Goal: Task Accomplishment & Management: Complete application form

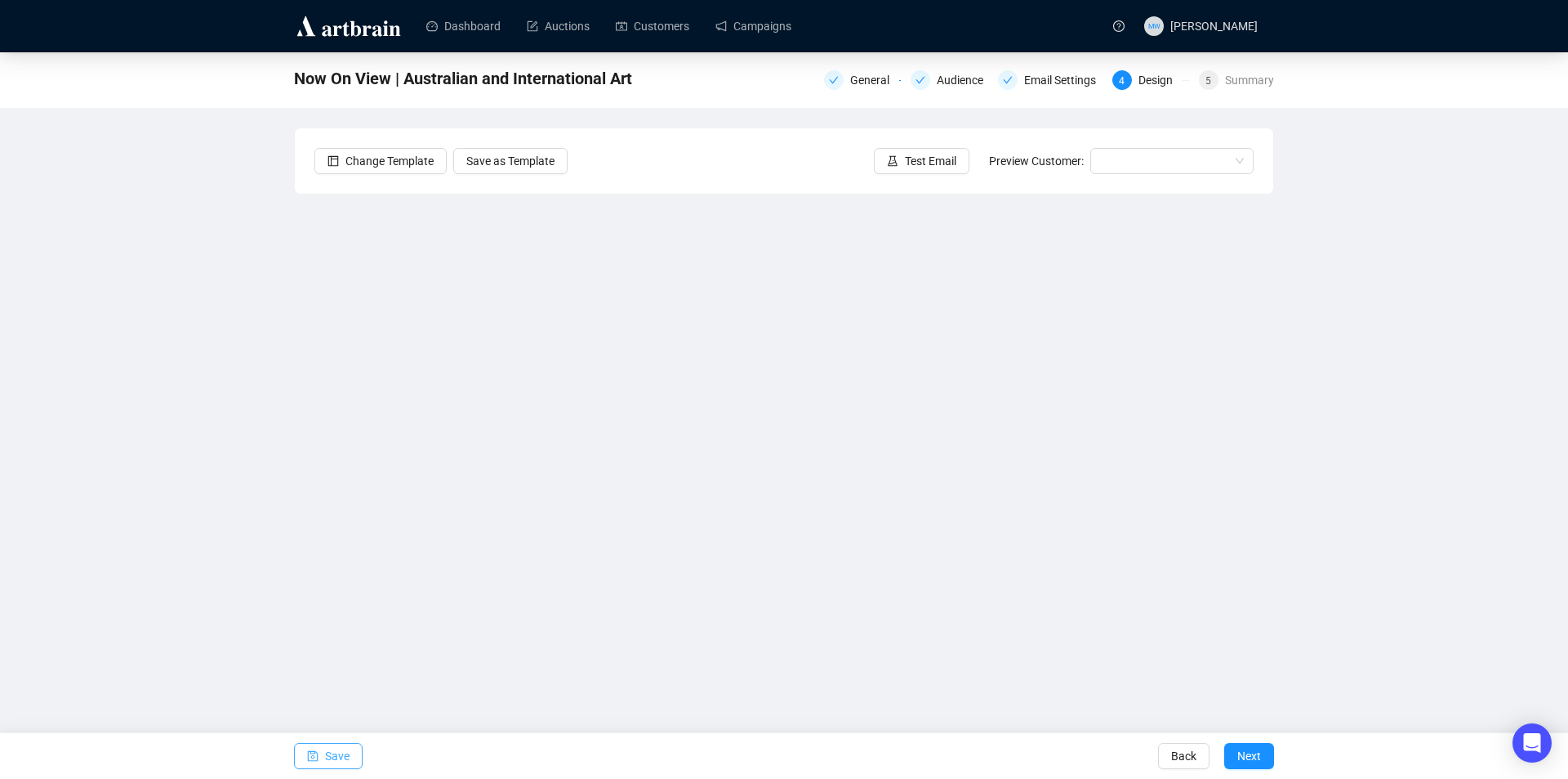
click at [332, 759] on span "Save" at bounding box center [338, 756] width 25 height 46
click at [342, 750] on span "Save" at bounding box center [338, 756] width 25 height 46
click at [345, 763] on span "Save" at bounding box center [338, 756] width 25 height 46
click at [944, 165] on span "Test Email" at bounding box center [931, 160] width 52 height 18
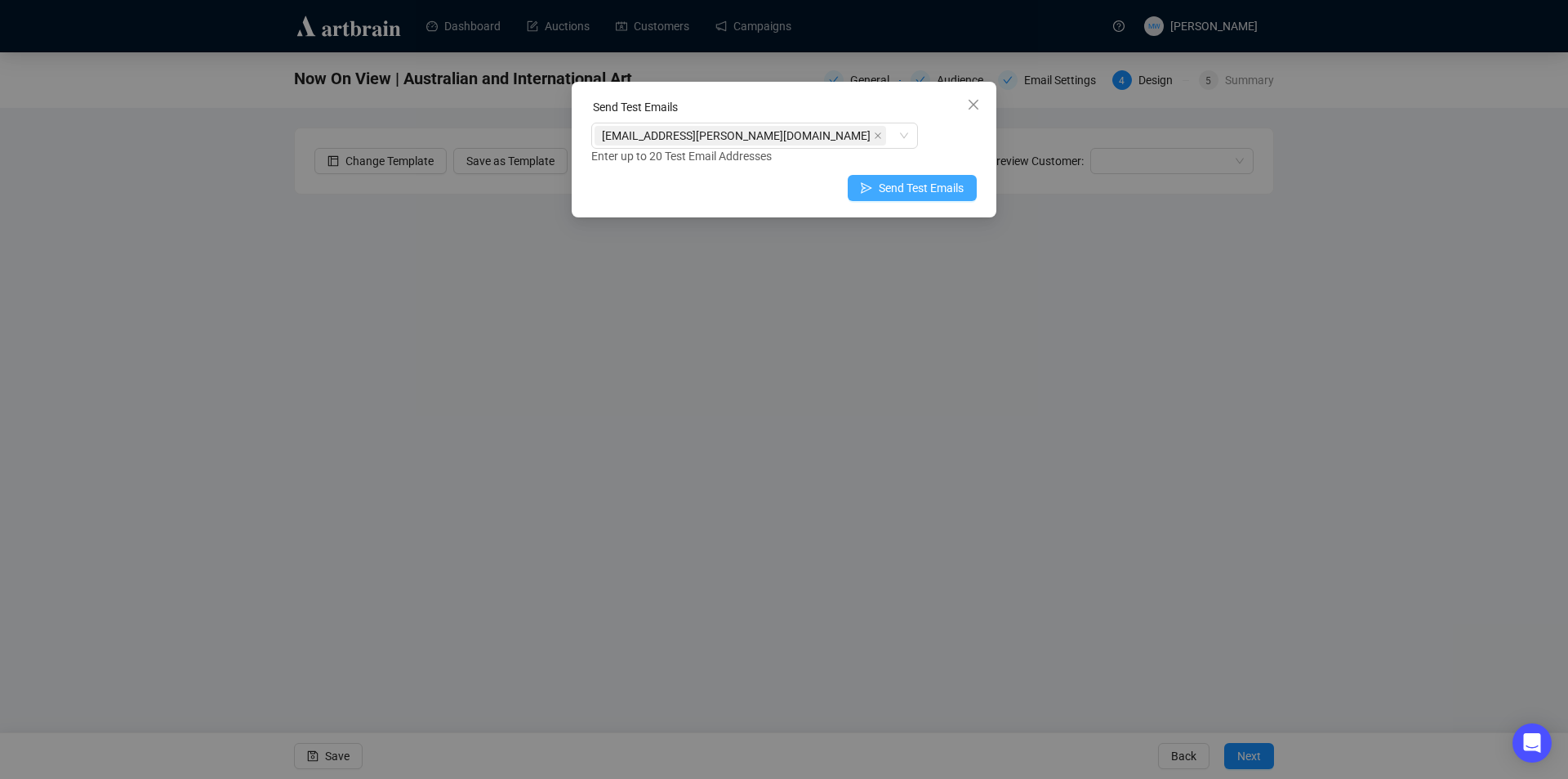
click at [902, 183] on span "Send Test Emails" at bounding box center [921, 187] width 84 height 18
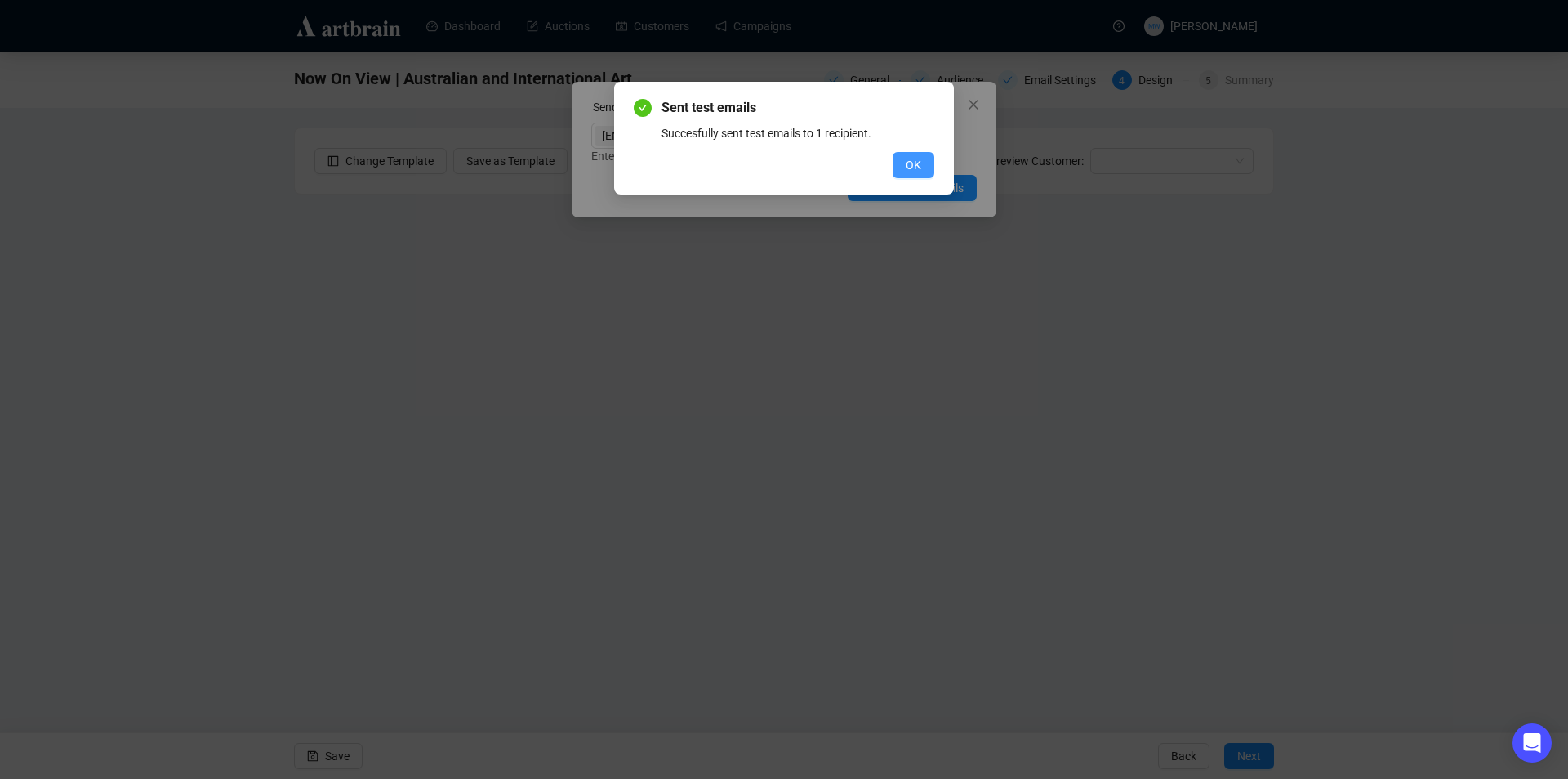
click at [910, 164] on span "OK" at bounding box center [913, 164] width 15 height 18
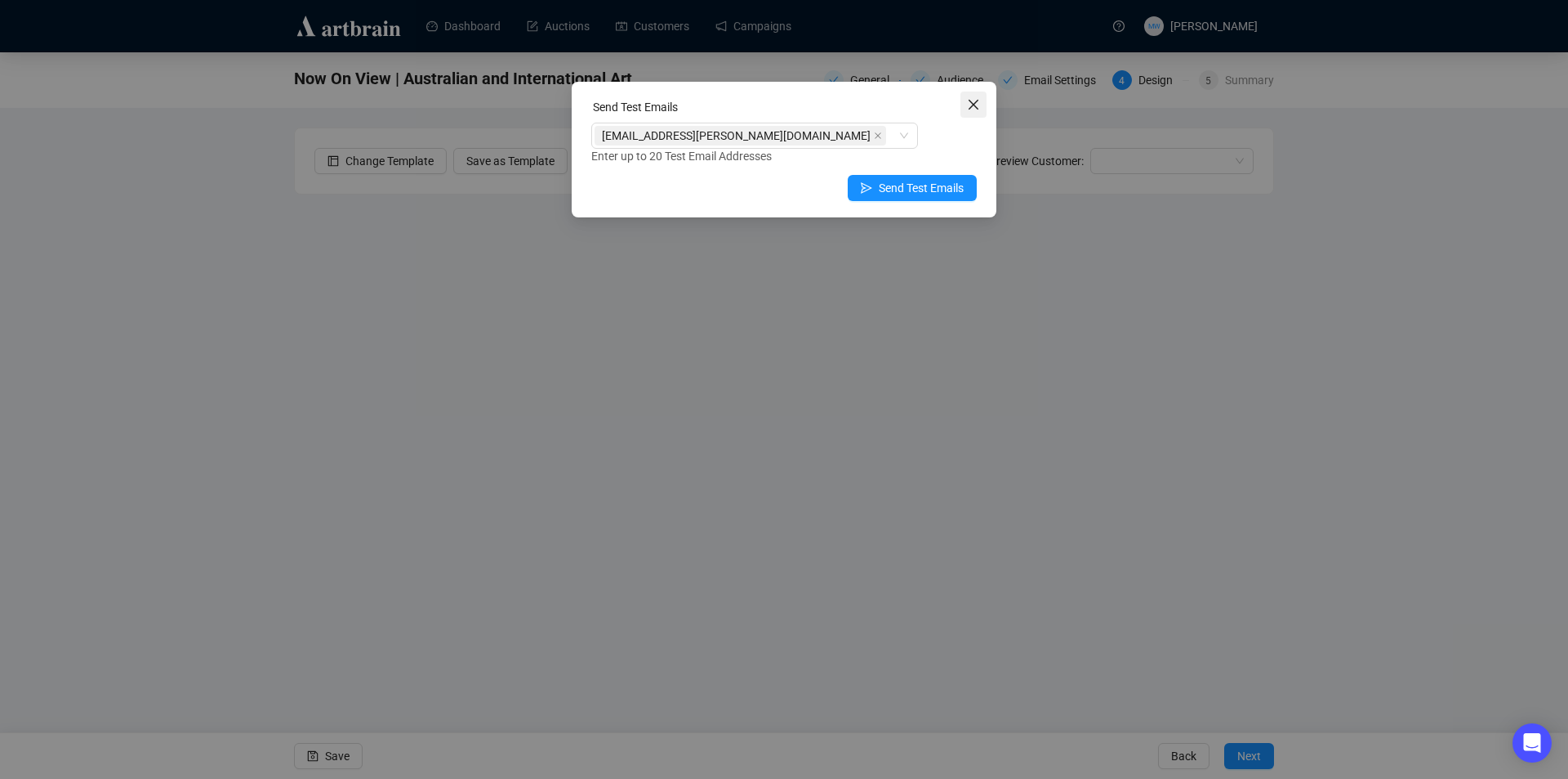
click at [971, 106] on icon "close" at bounding box center [974, 105] width 13 height 13
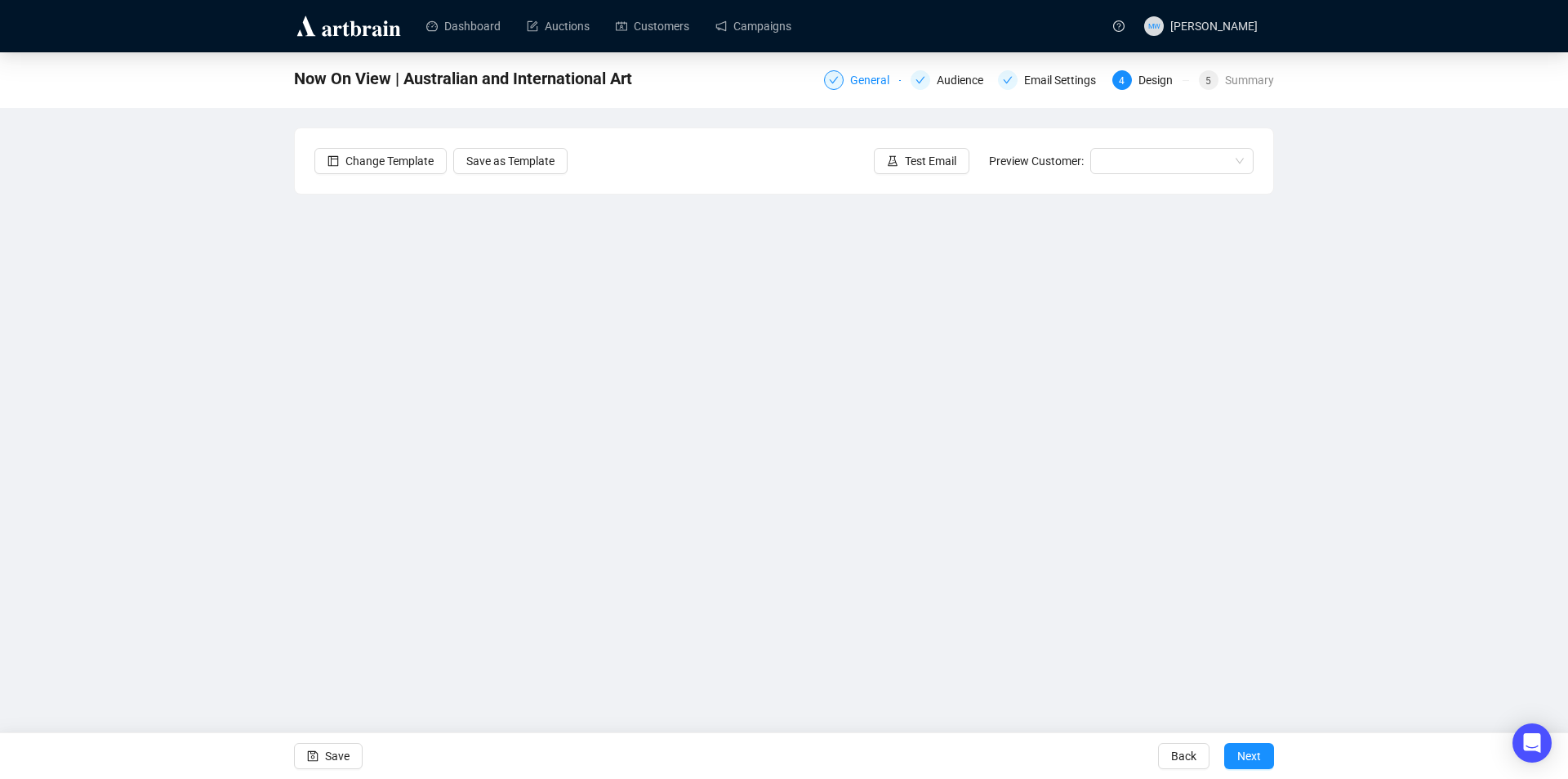
click at [854, 73] on div "General" at bounding box center [875, 80] width 49 height 19
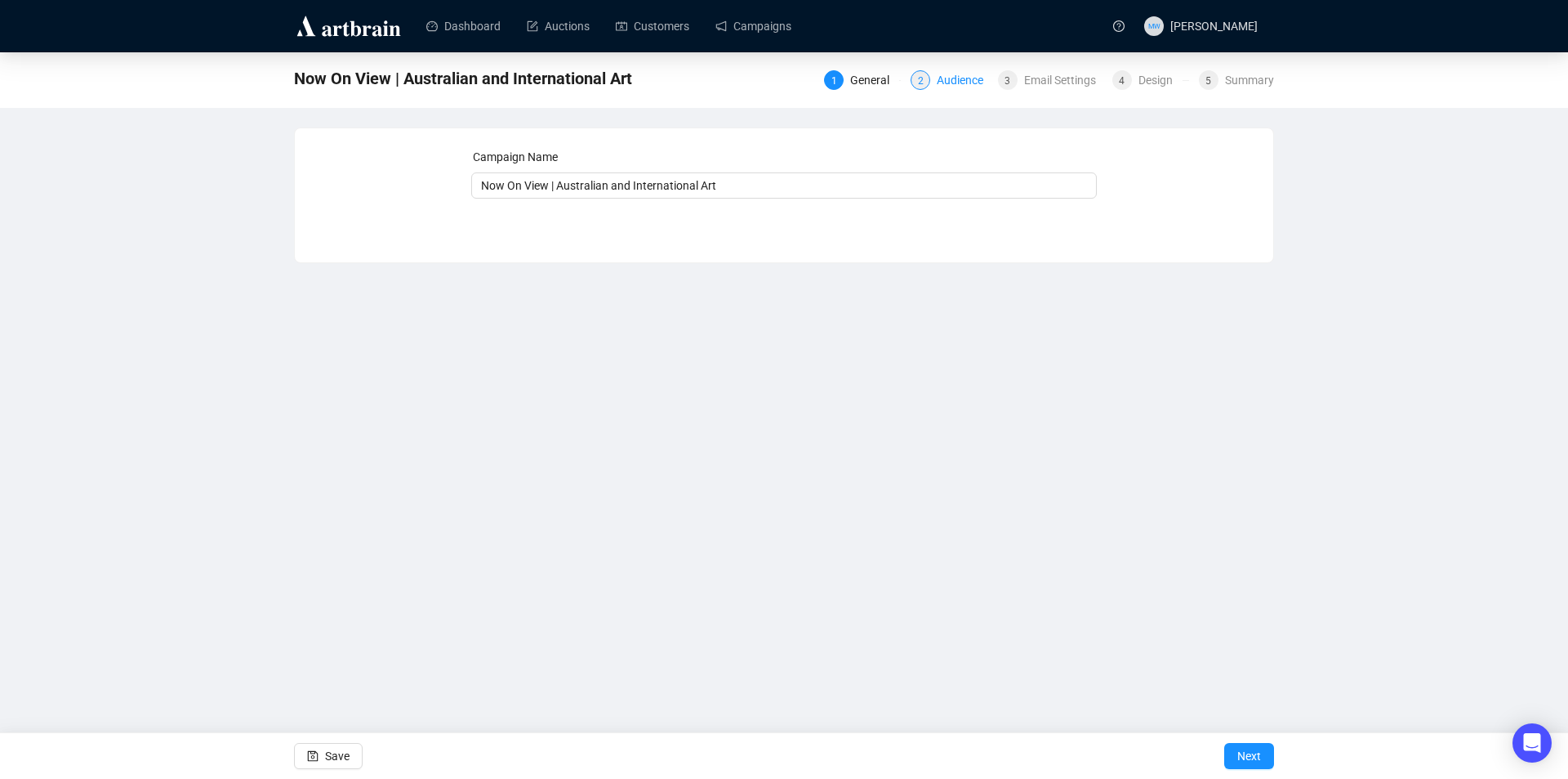
click at [965, 81] on div "Audience" at bounding box center [965, 80] width 57 height 19
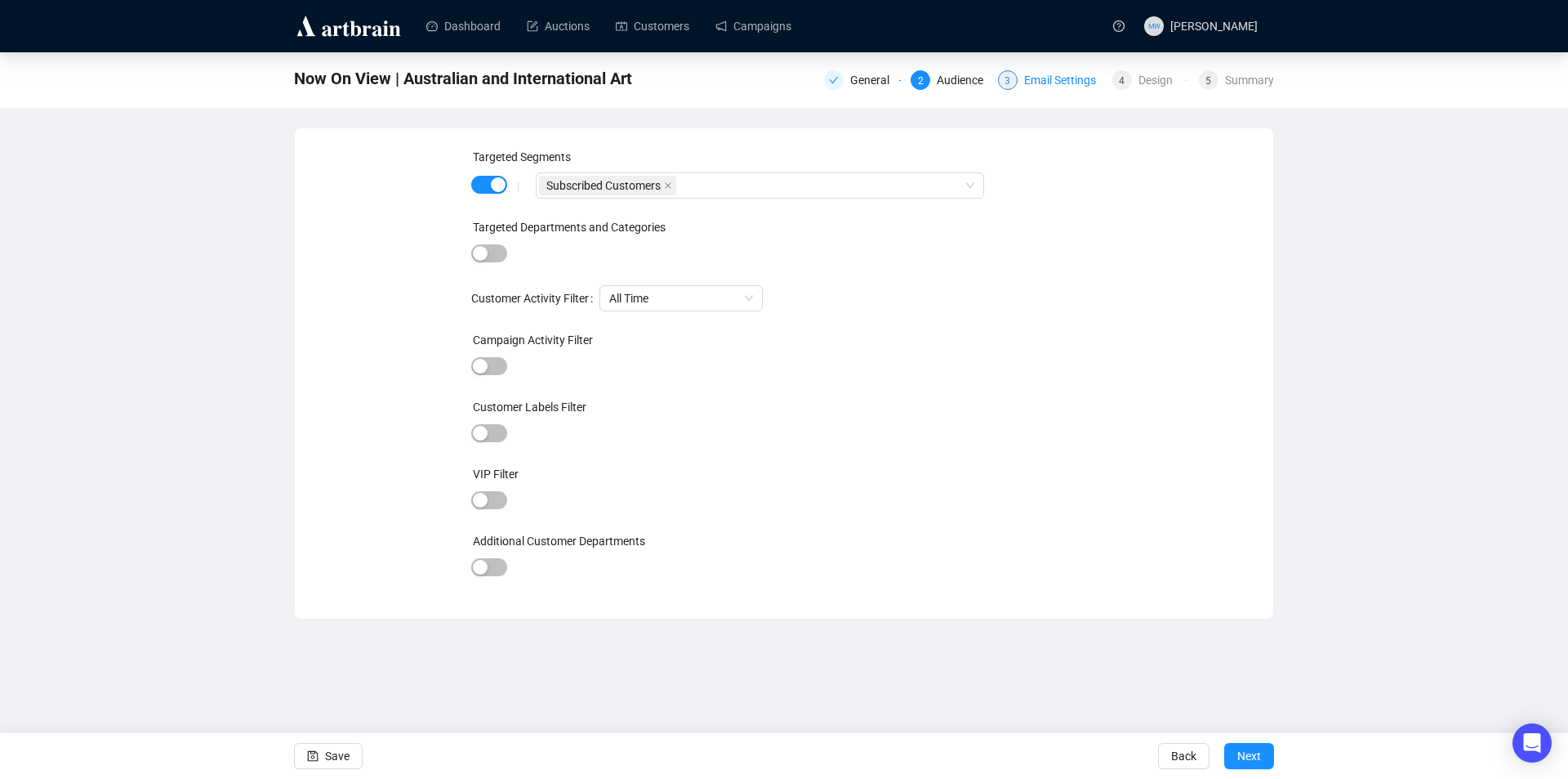
click at [1039, 86] on div "Email Settings" at bounding box center [1065, 80] width 82 height 19
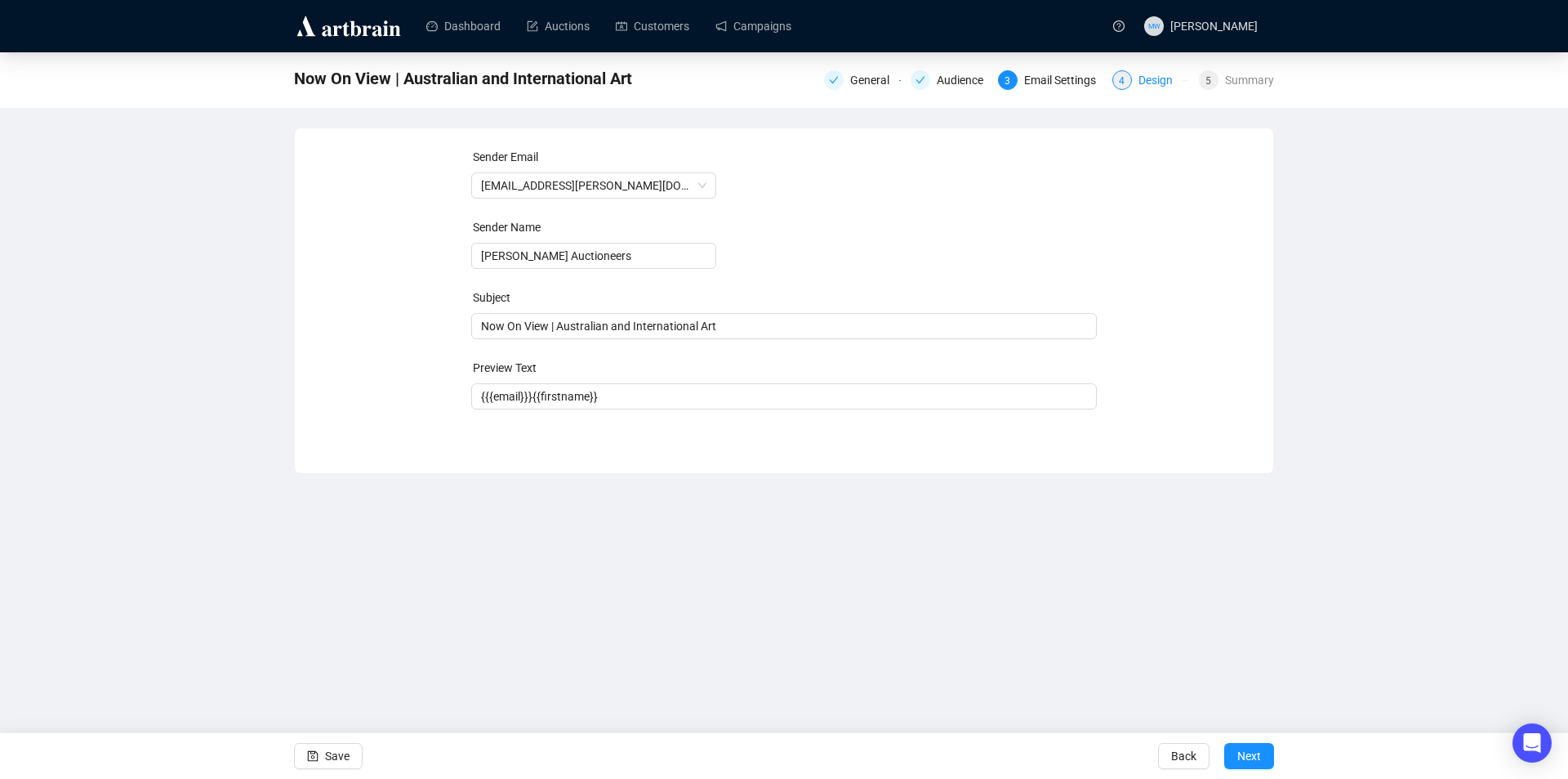
click at [1141, 85] on div "Design" at bounding box center [1161, 80] width 44 height 19
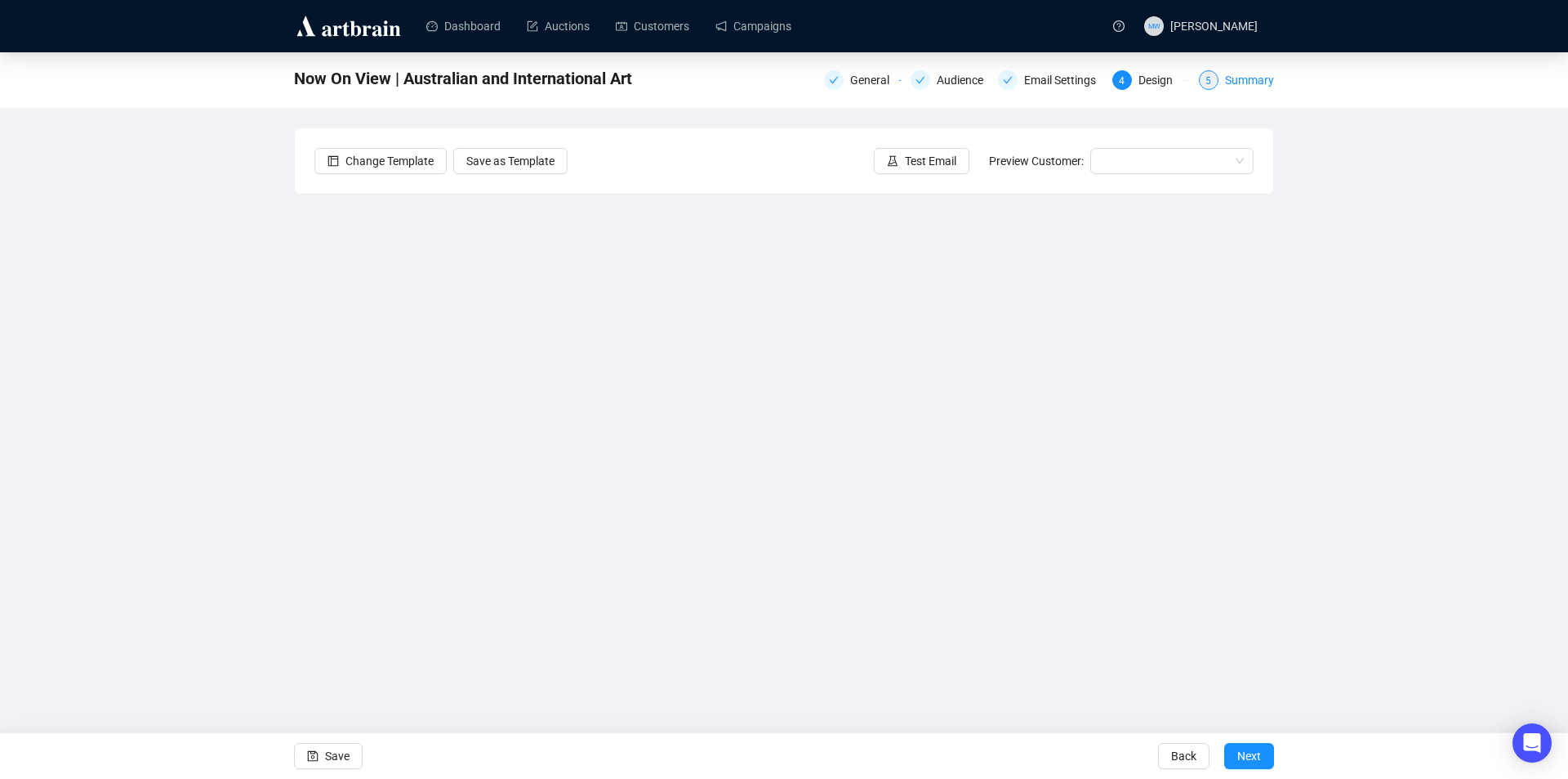
click at [1249, 78] on div "Summary" at bounding box center [1249, 80] width 49 height 19
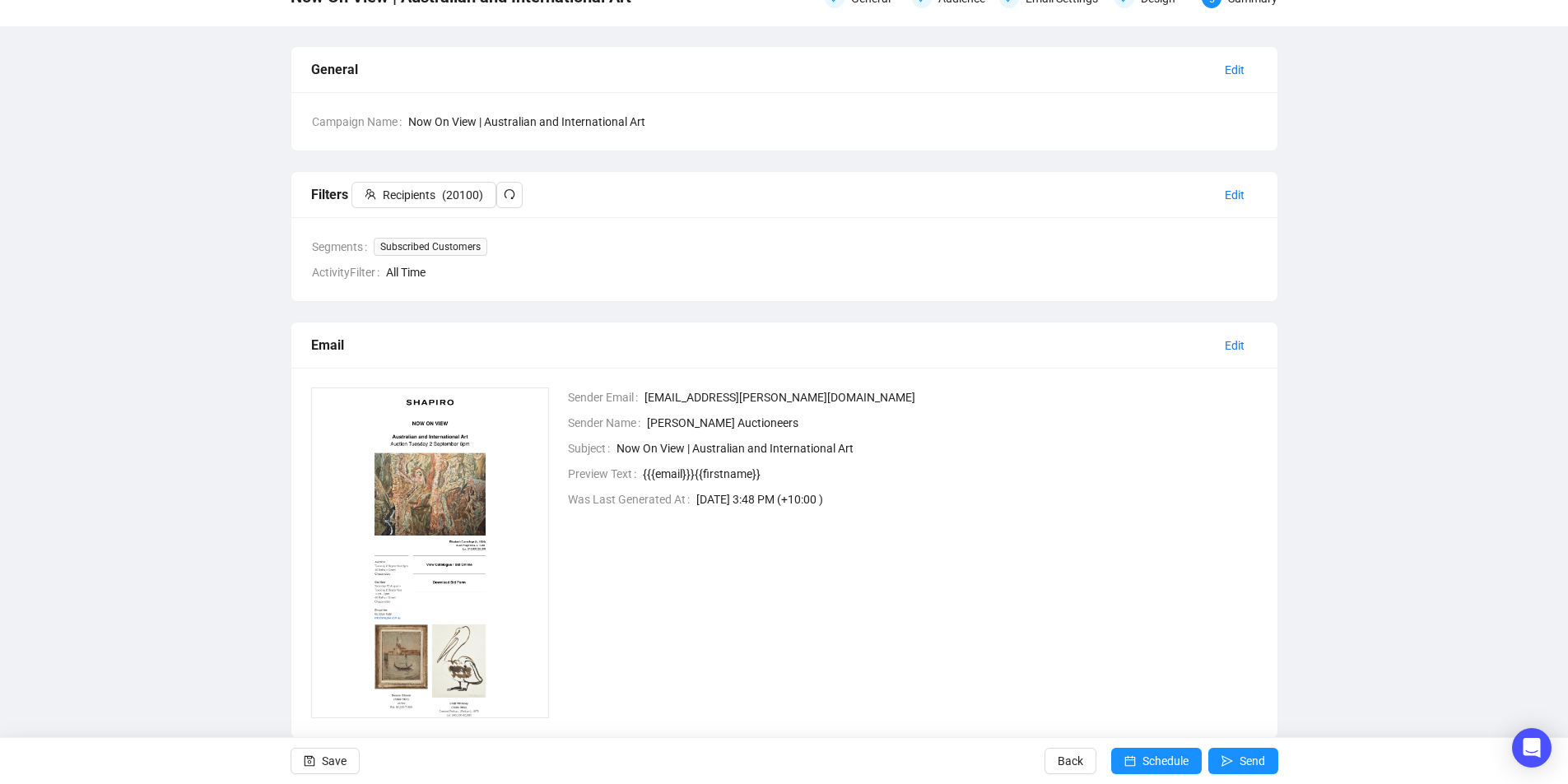
scroll to position [119, 0]
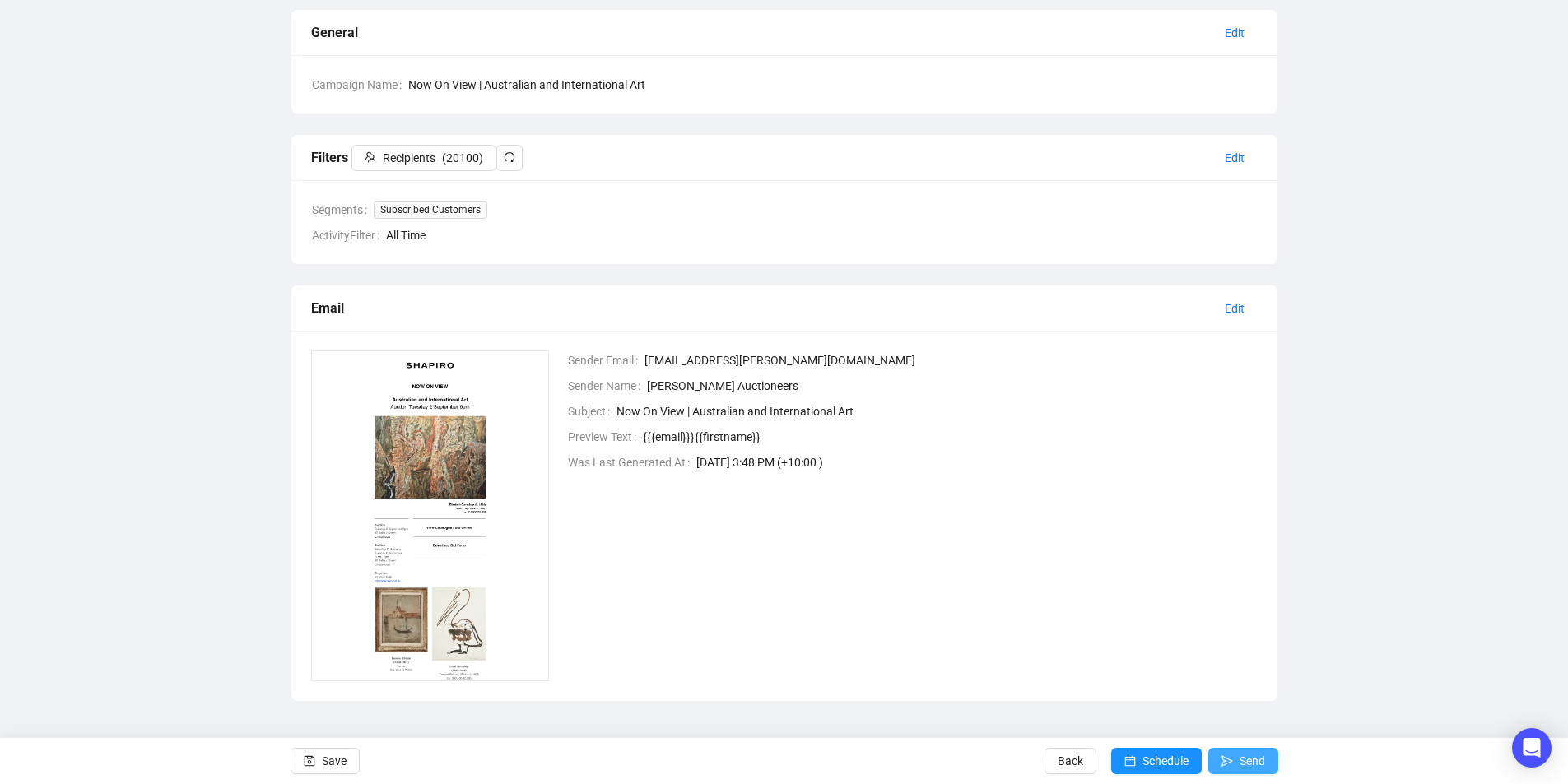
click at [1230, 757] on icon "send" at bounding box center [1227, 761] width 12 height 12
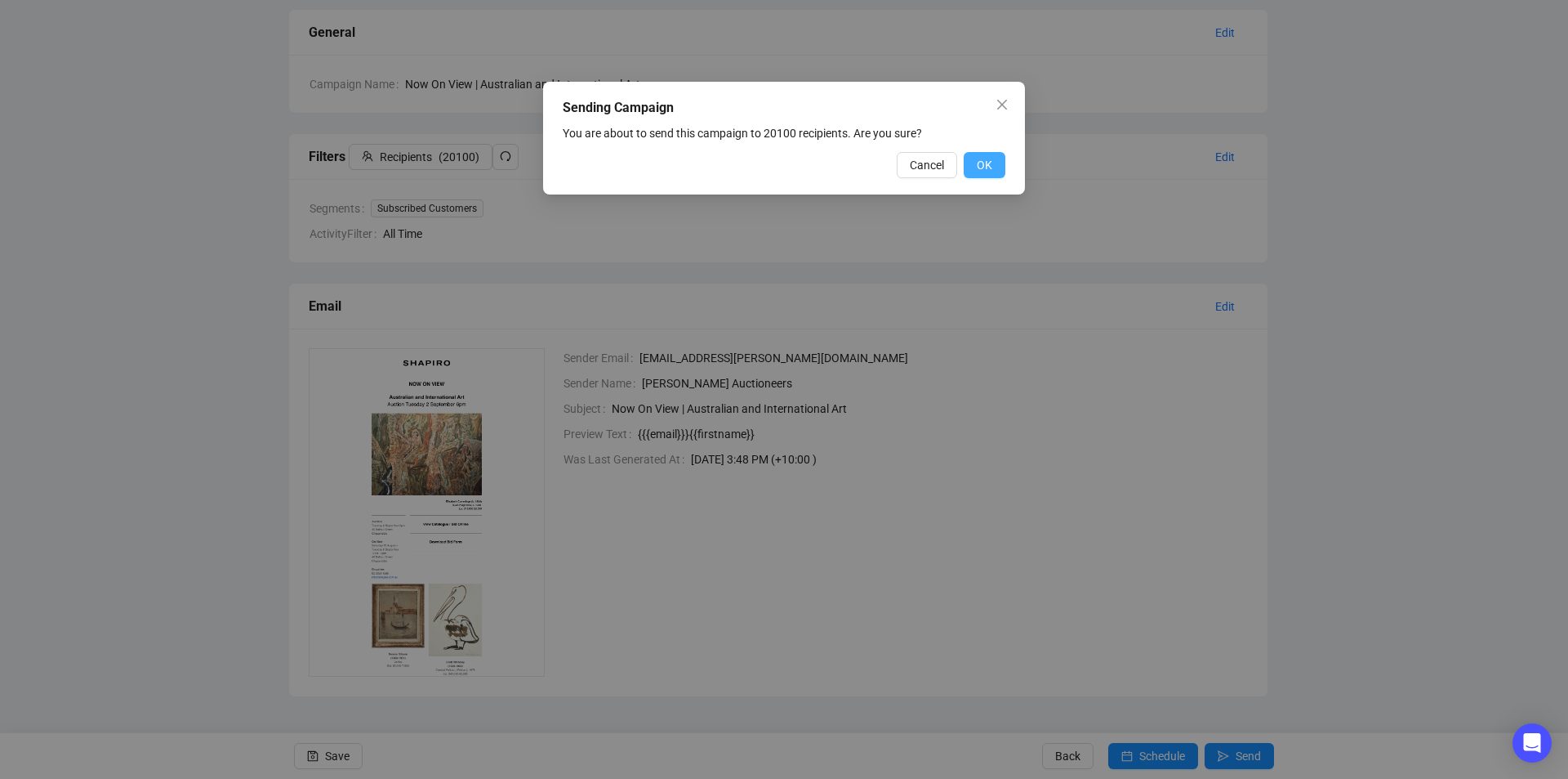
click at [984, 156] on span "OK" at bounding box center [984, 164] width 15 height 18
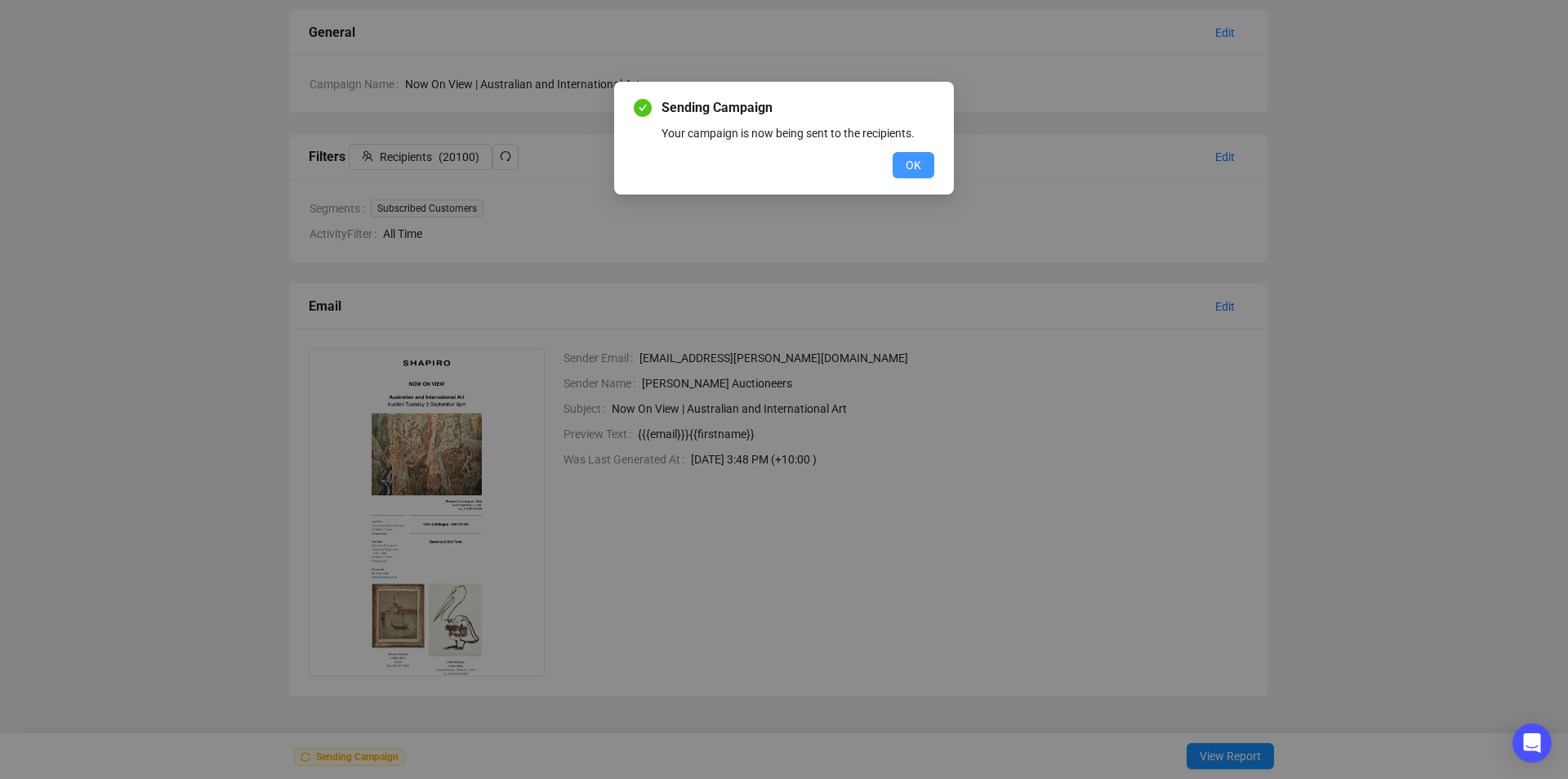
click at [915, 153] on button "OK" at bounding box center [913, 164] width 41 height 26
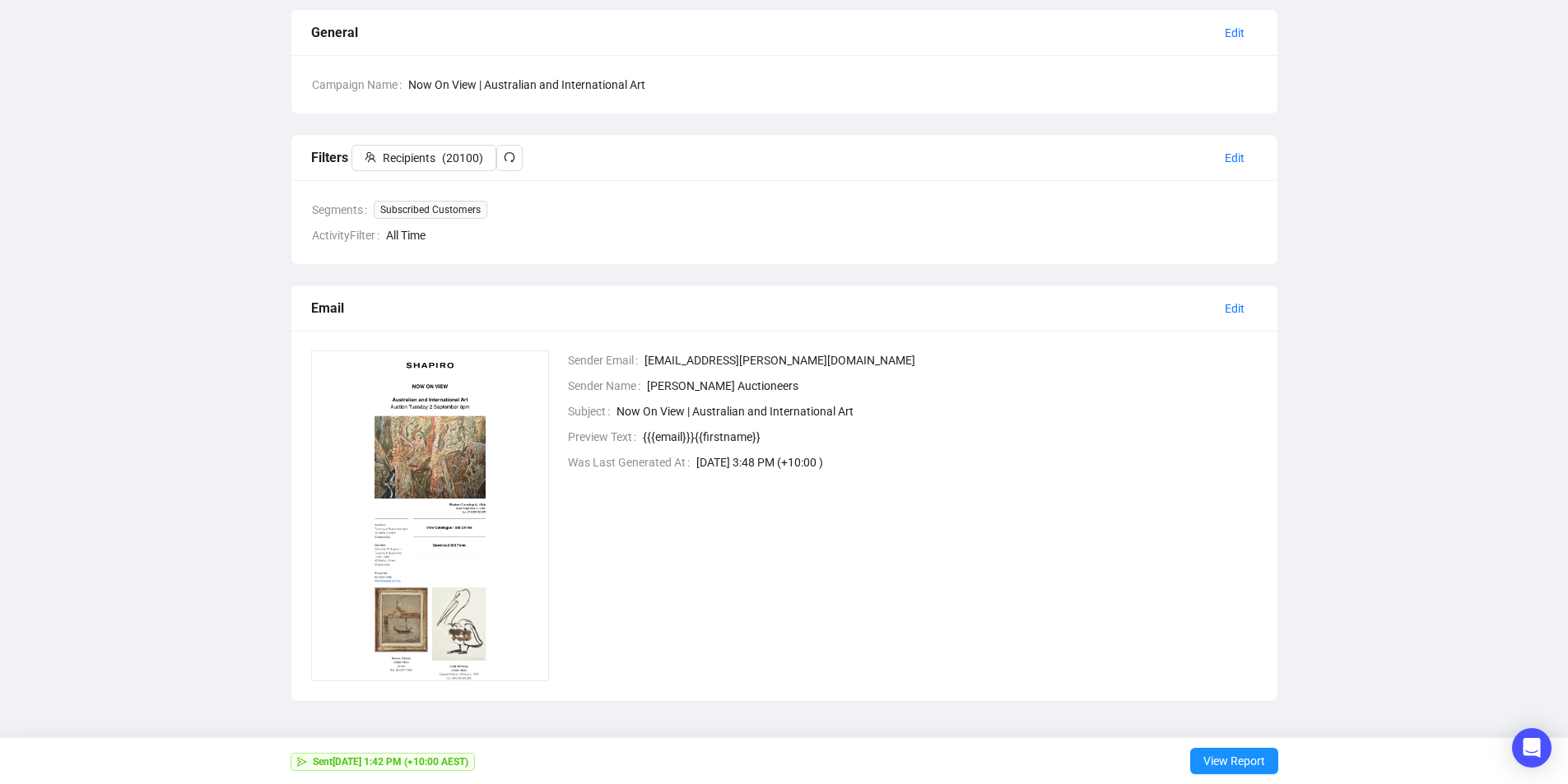
scroll to position [0, 0]
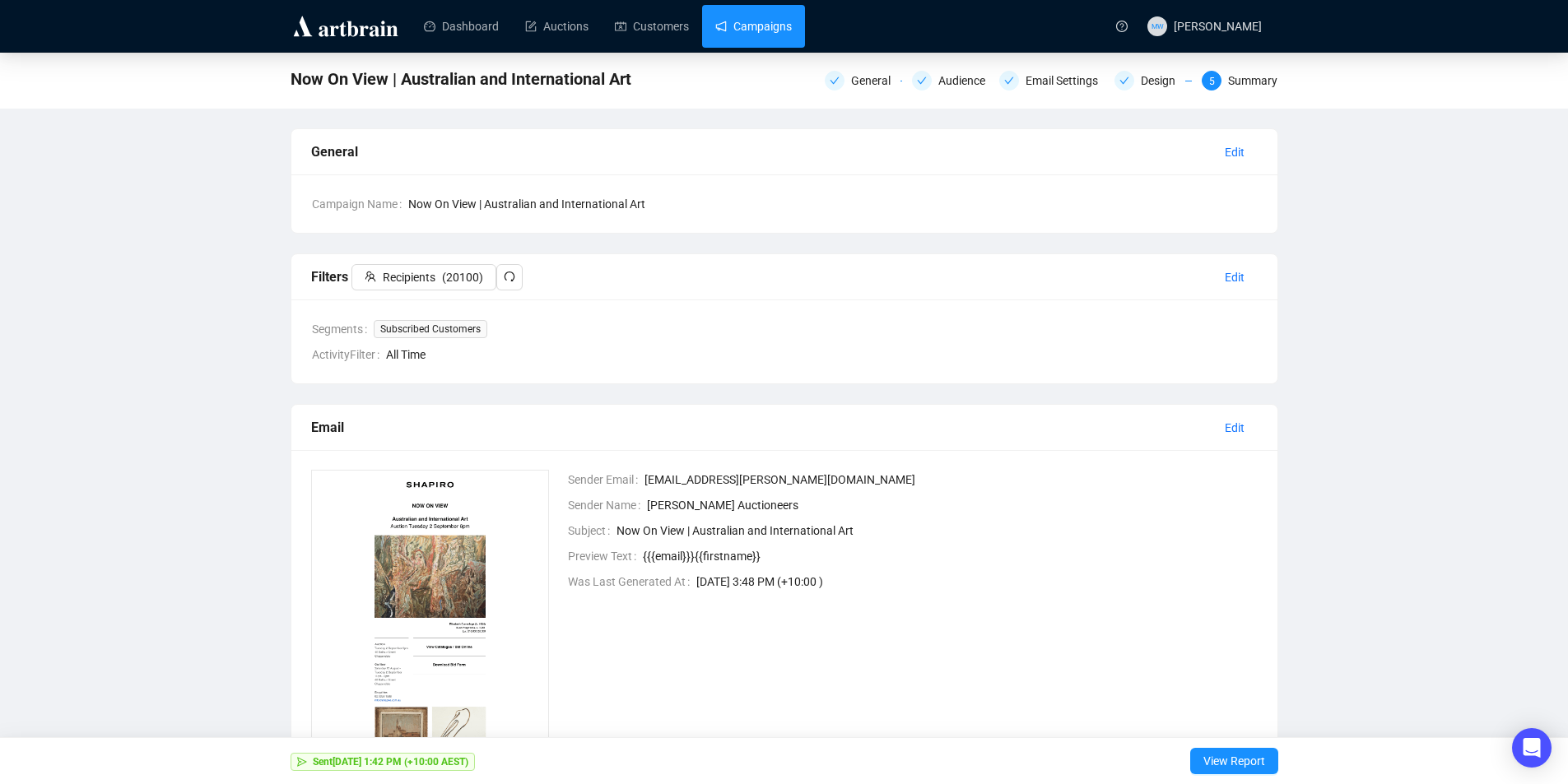
click at [761, 33] on link "Campaigns" at bounding box center [753, 26] width 76 height 43
